Goal: Information Seeking & Learning: Learn about a topic

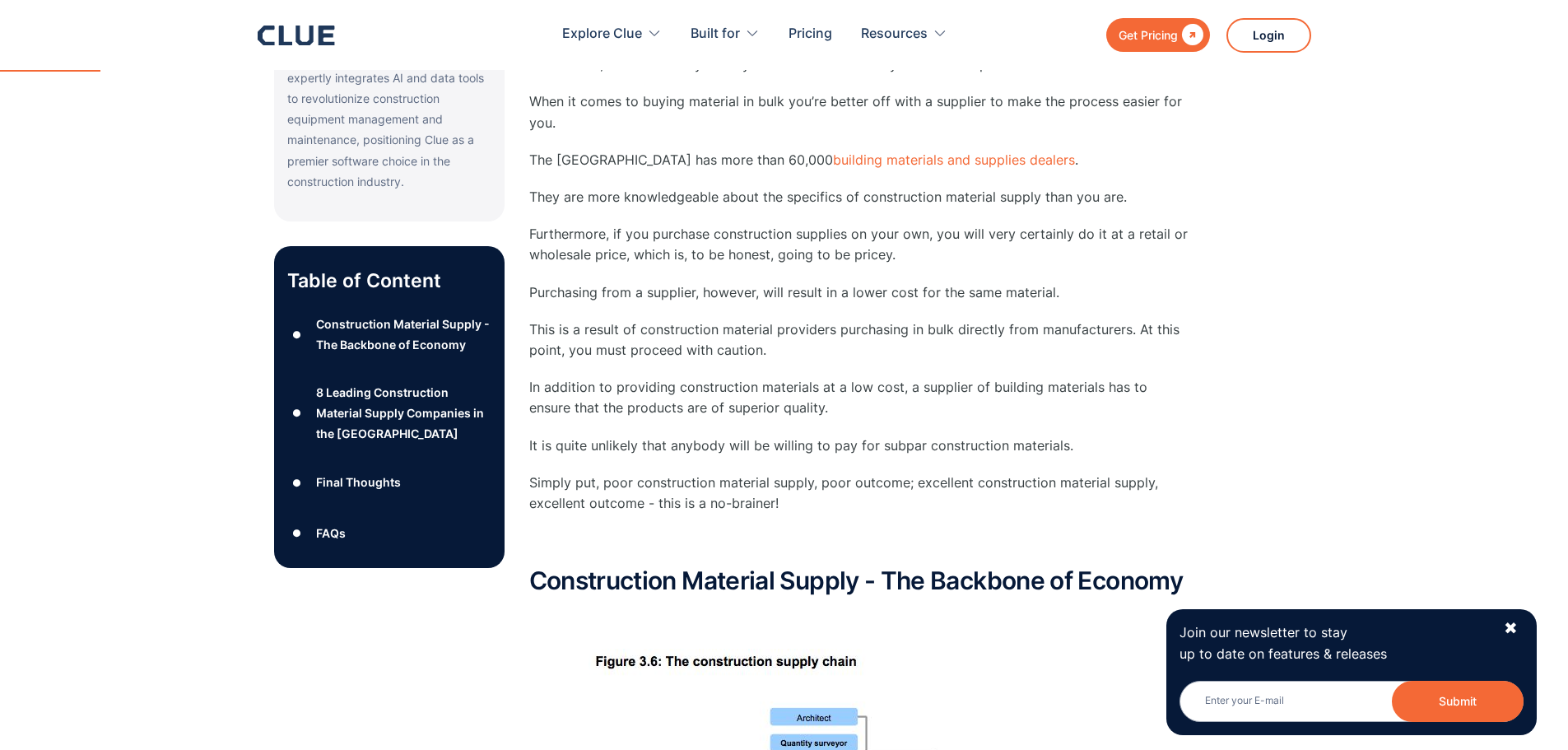
scroll to position [576, 0]
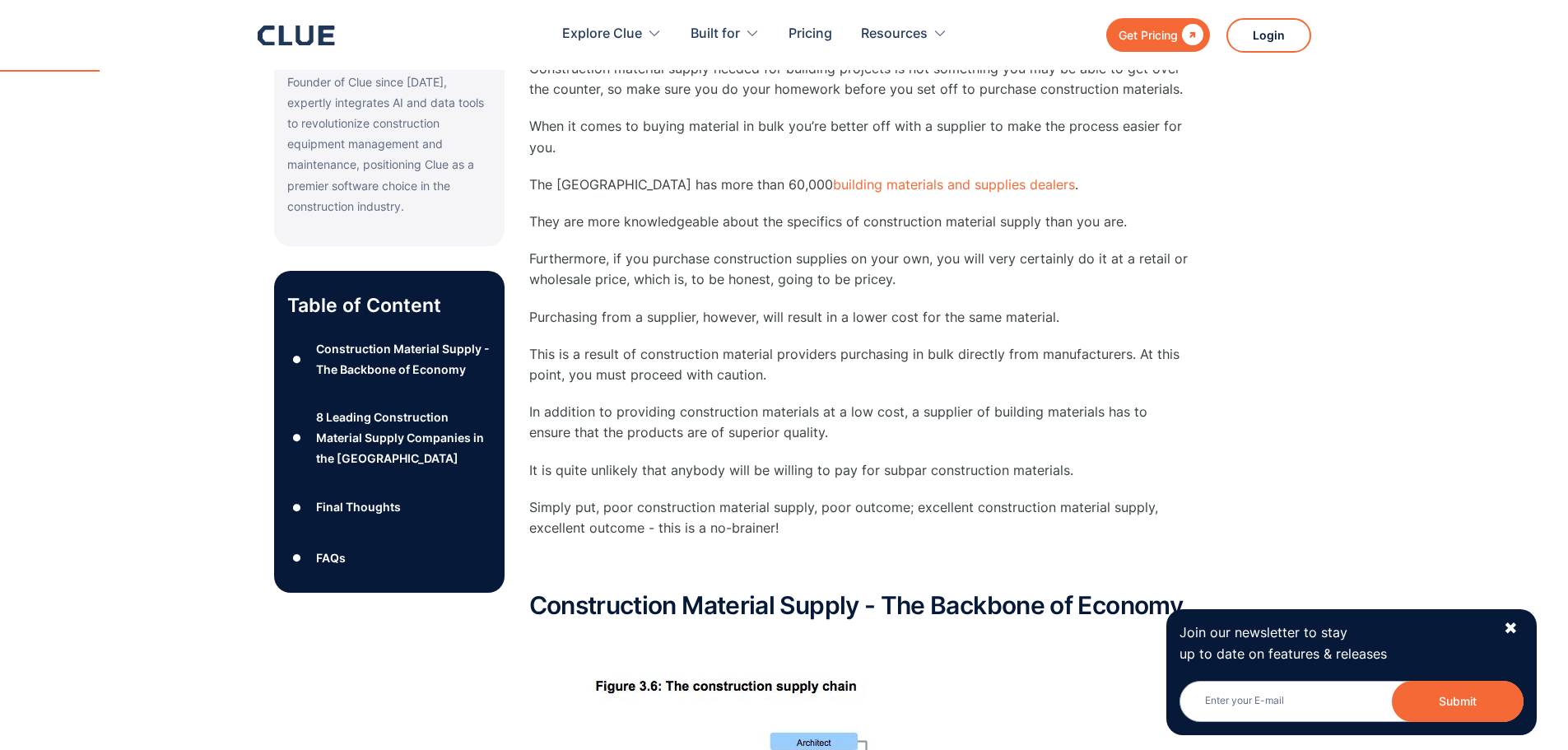
click at [386, 413] on div "8 Leading Construction Material Supply Companies in the [GEOGRAPHIC_DATA]" at bounding box center [403, 438] width 175 height 62
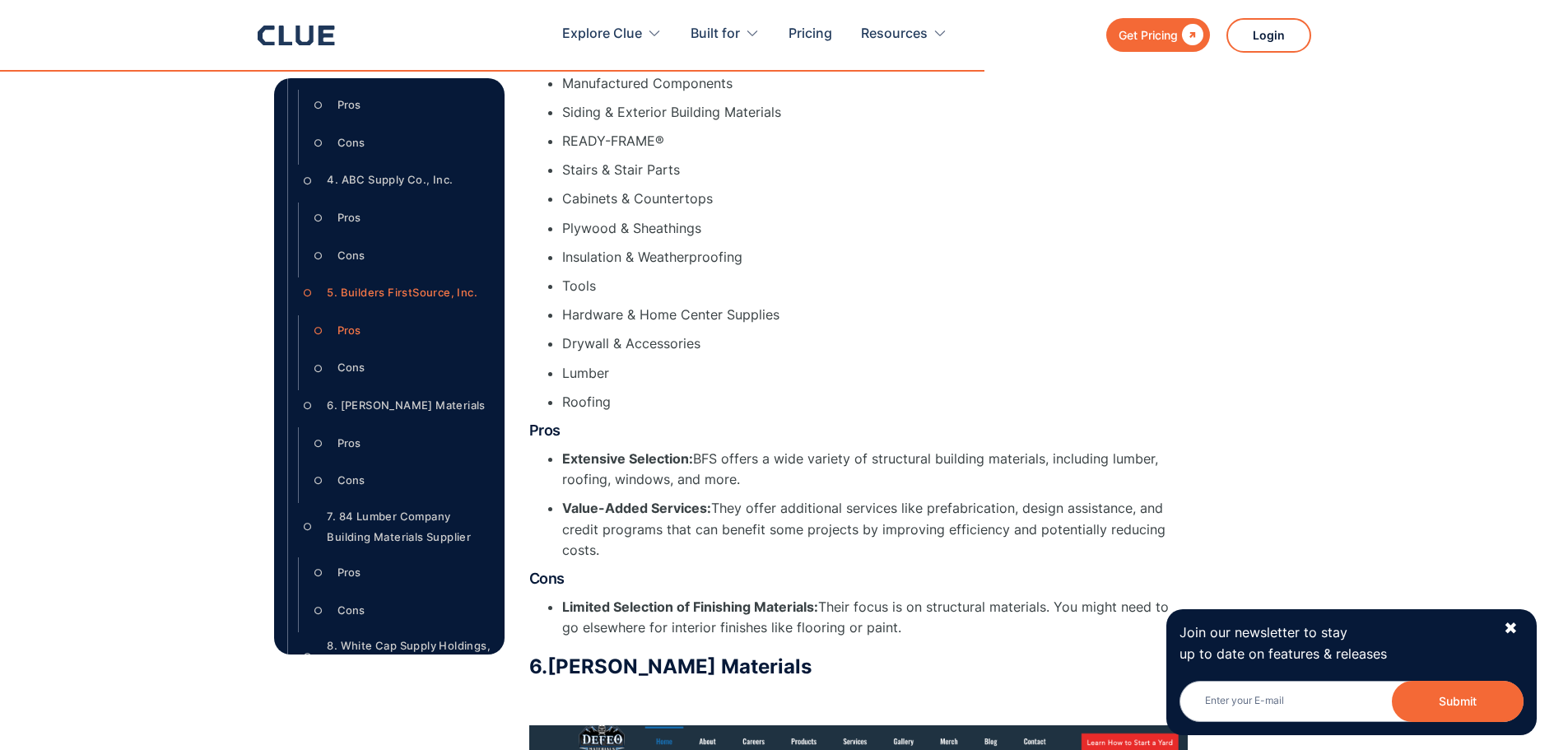
scroll to position [494, 0]
click at [402, 189] on div "4. ABC Supply Co., Inc." at bounding box center [390, 178] width 126 height 21
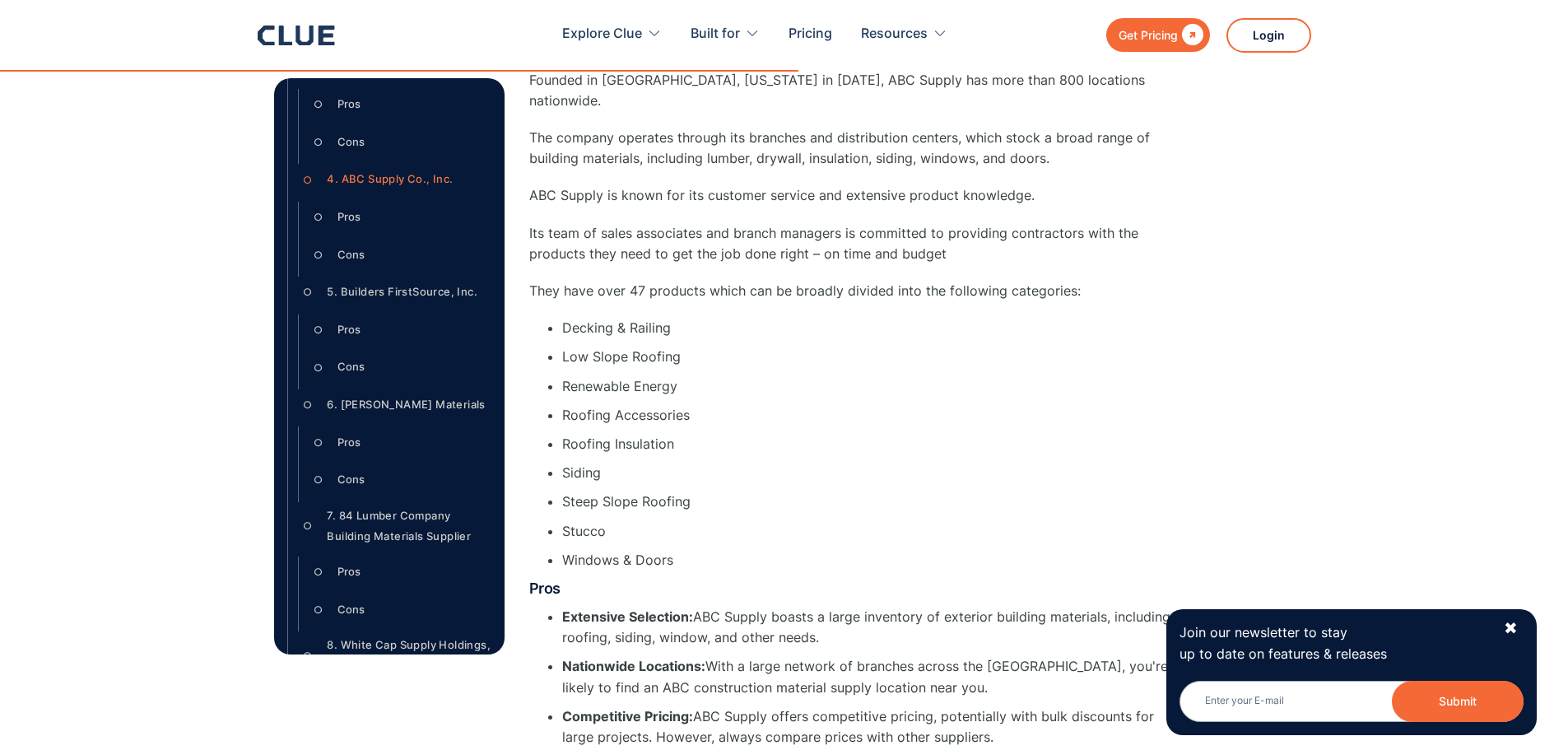
scroll to position [7171, 0]
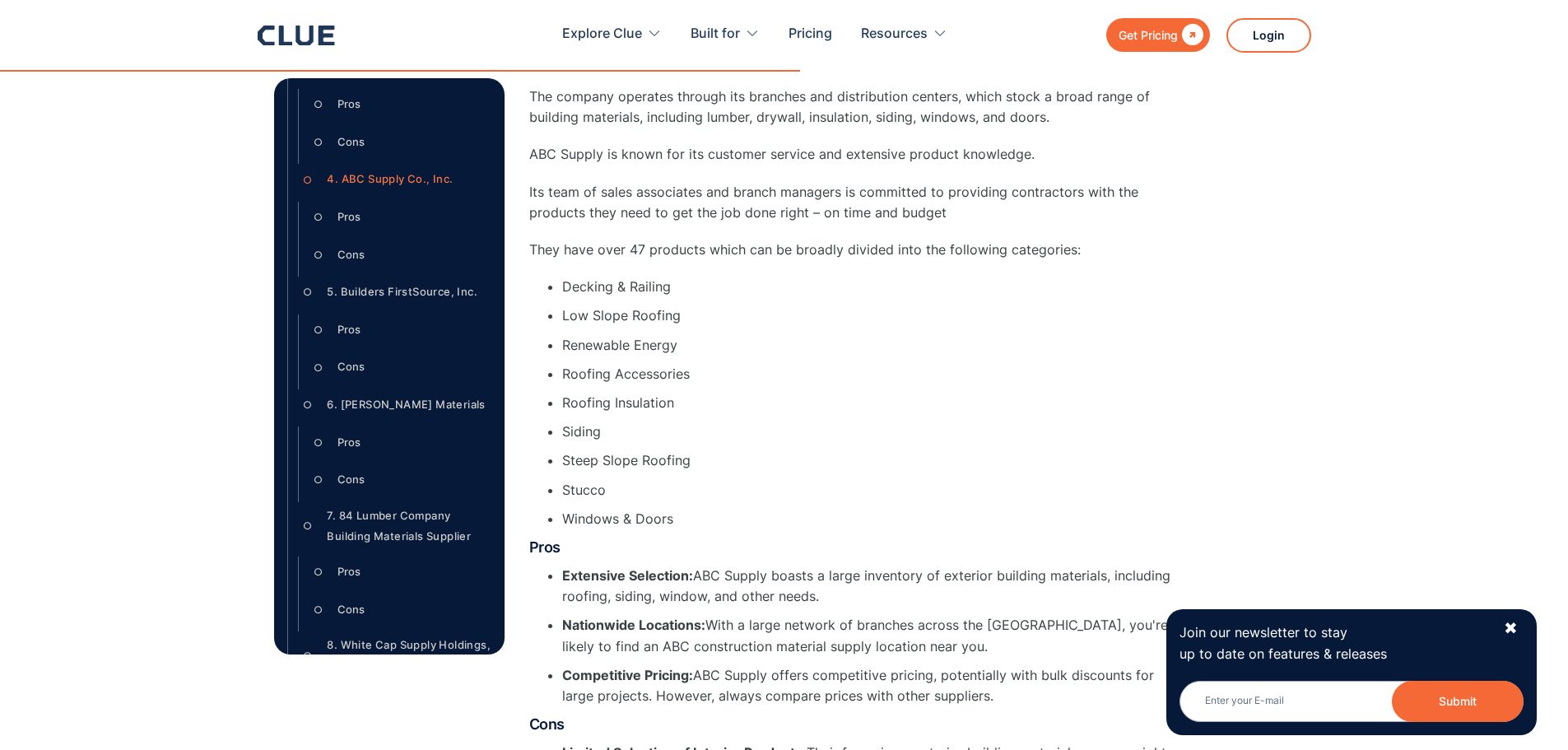
click at [387, 415] on div "6. [PERSON_NAME] Materials" at bounding box center [406, 404] width 159 height 21
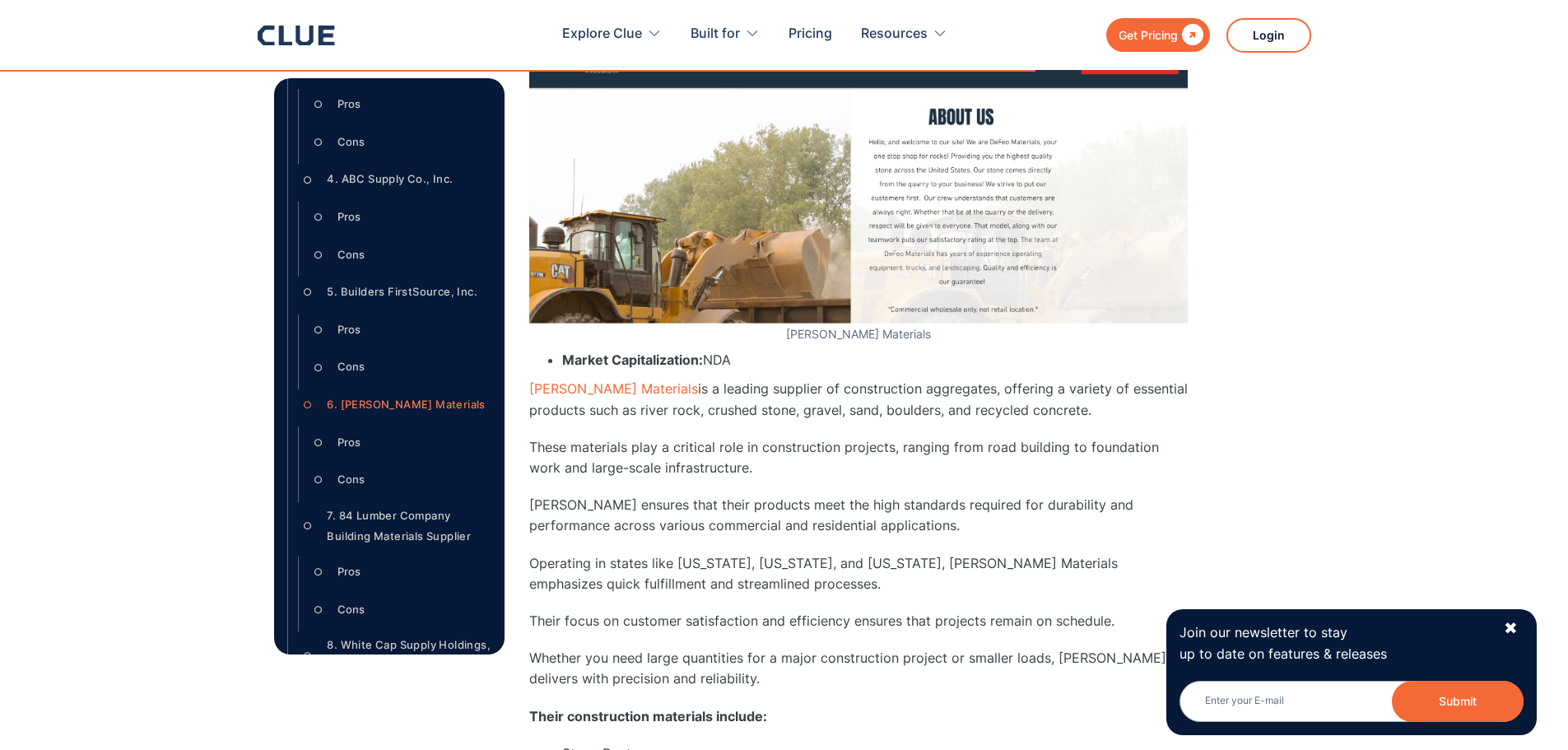
scroll to position [9620, 0]
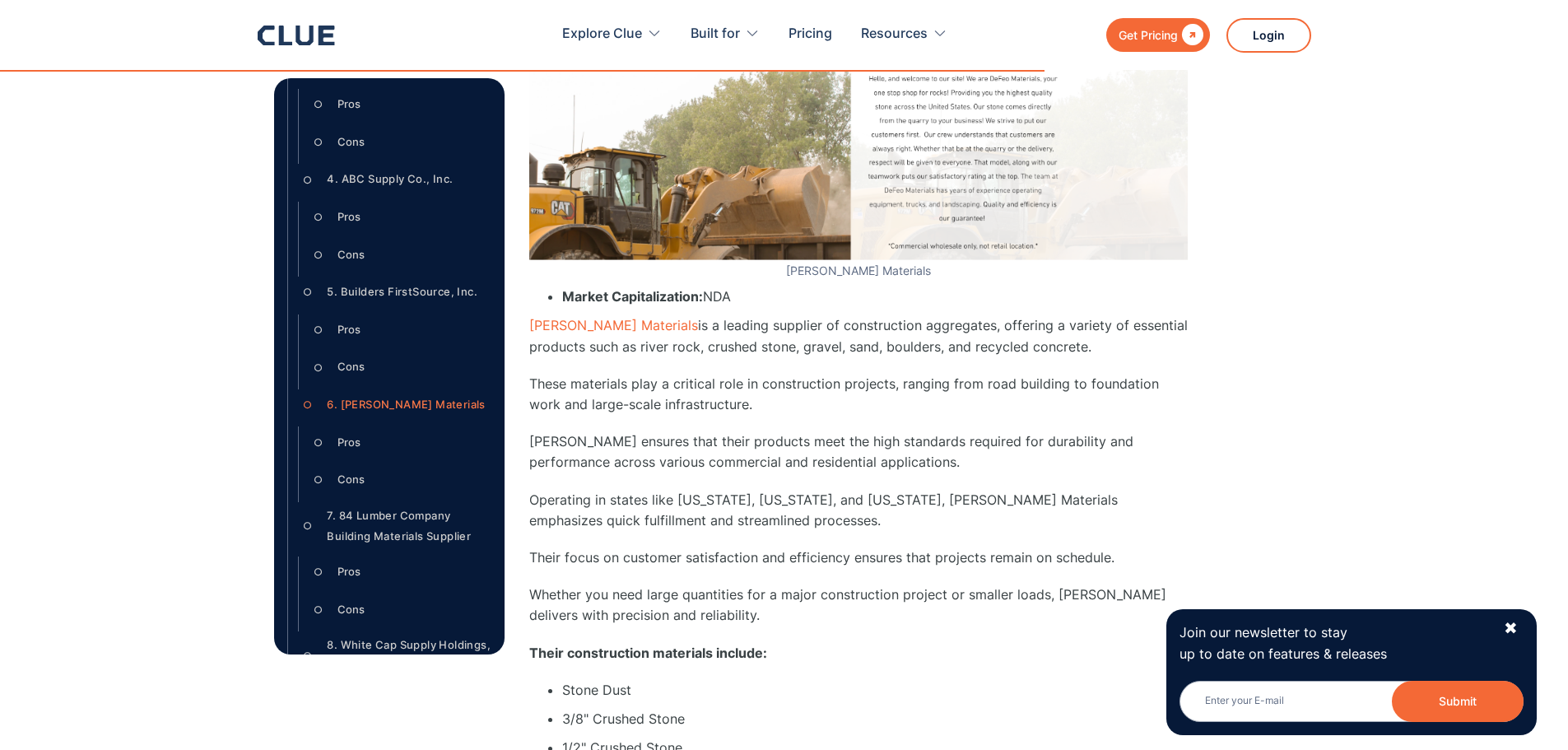
click at [395, 538] on div "7. 84 Lumber Company Building Materials Supplier" at bounding box center [409, 525] width 164 height 41
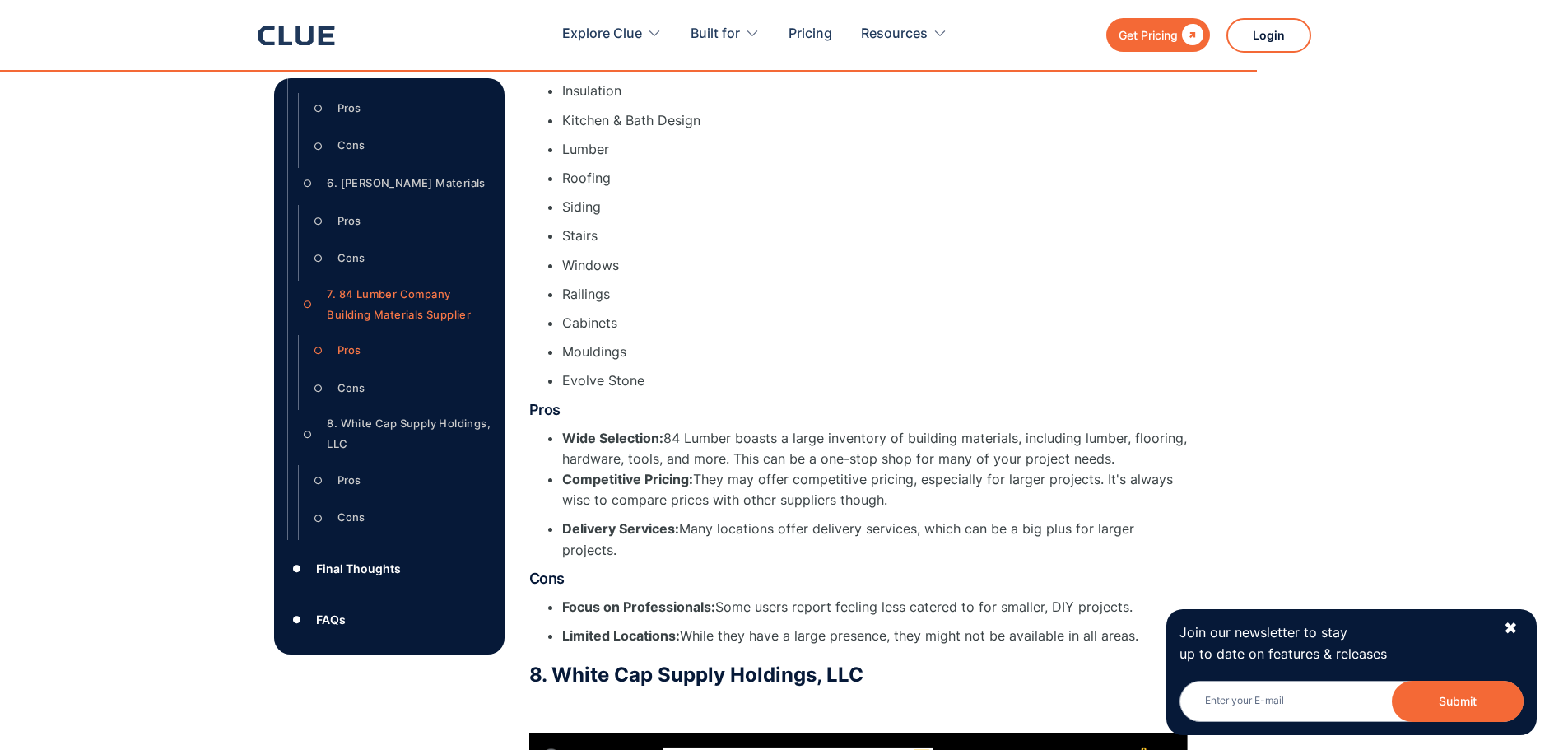
scroll to position [736, 0]
click at [395, 420] on div "8. White Cap Supply Holdings, LLC" at bounding box center [409, 433] width 164 height 41
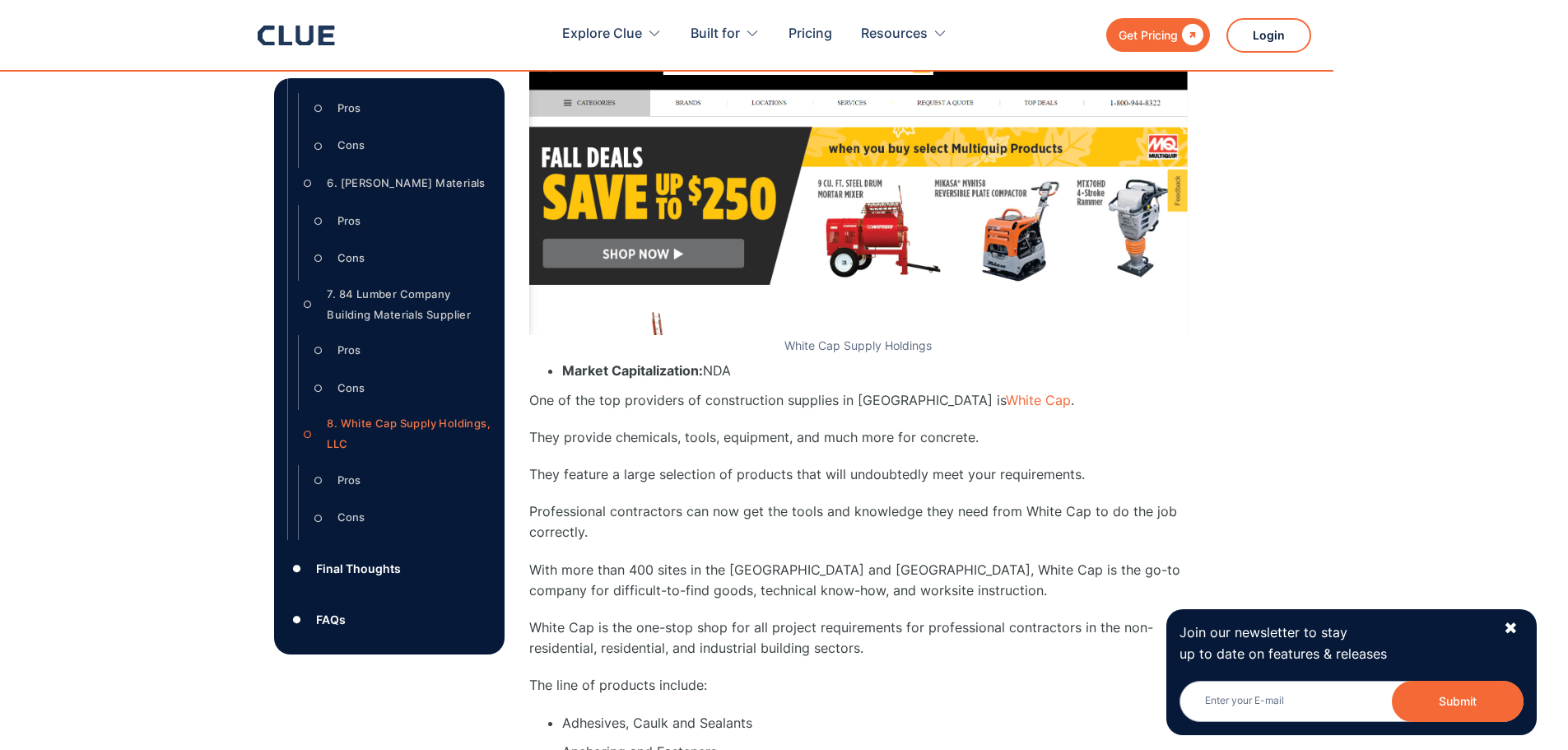
scroll to position [12597, 0]
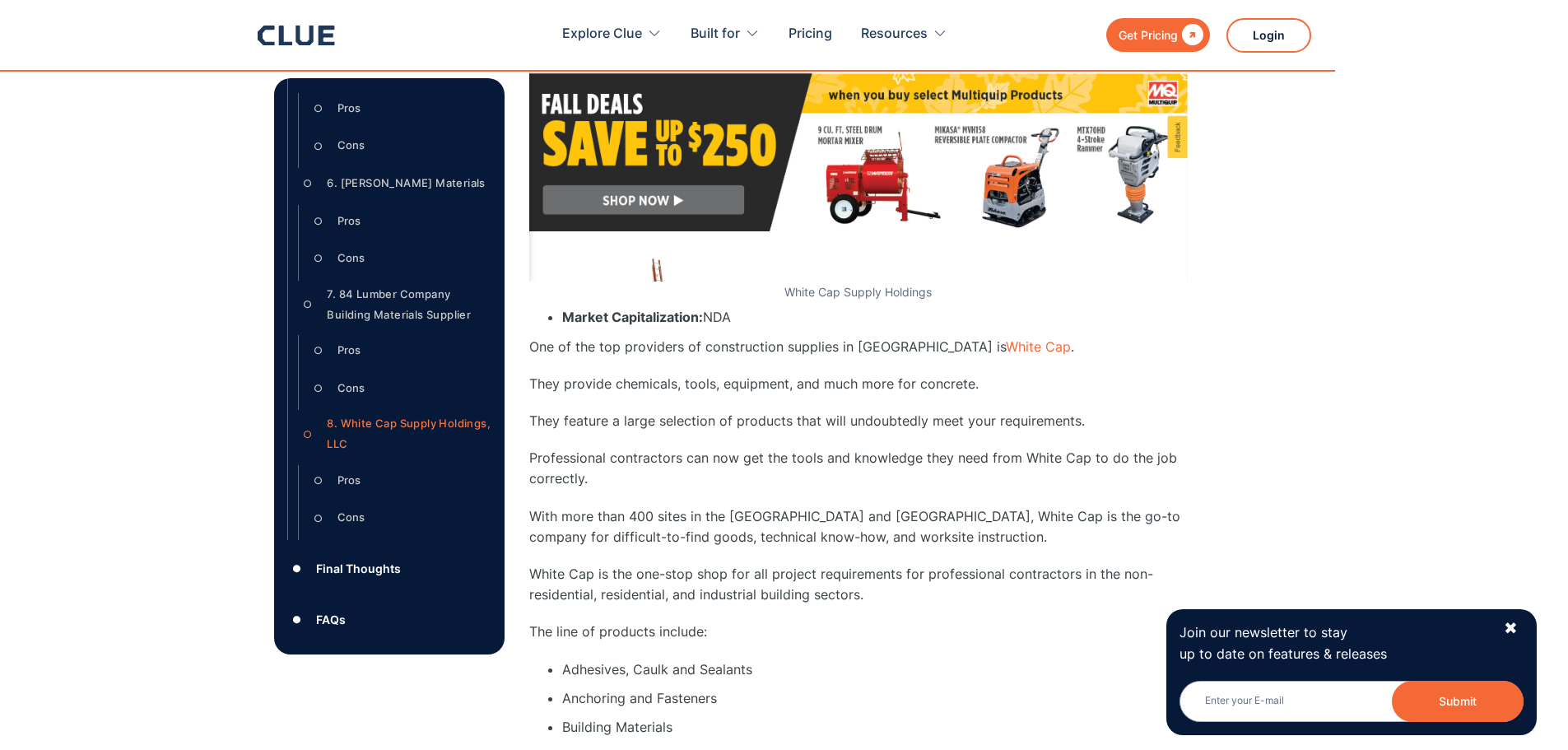
click at [366, 562] on div "Final Thoughts" at bounding box center [359, 568] width 85 height 21
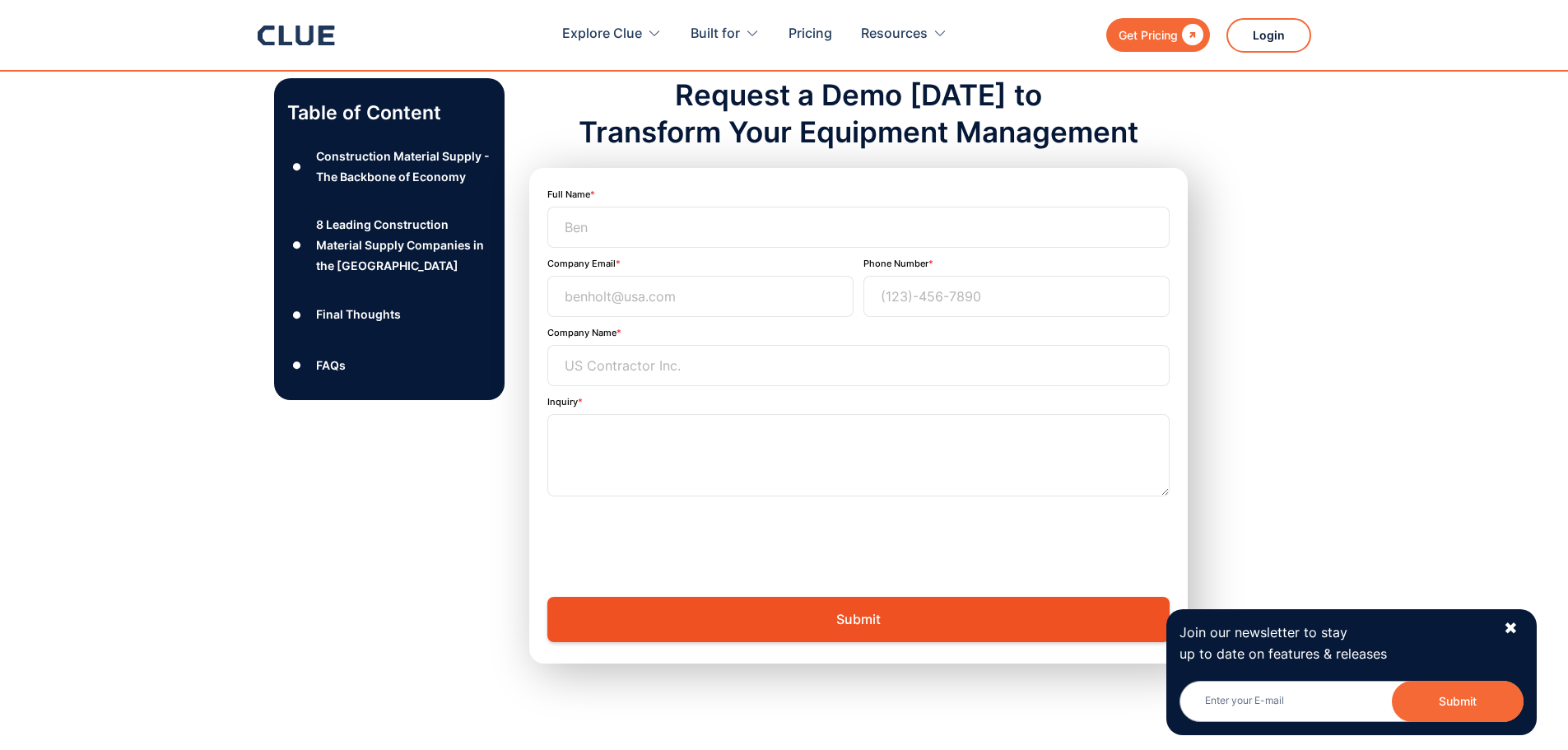
scroll to position [14921, 0]
